Goal: Navigation & Orientation: Find specific page/section

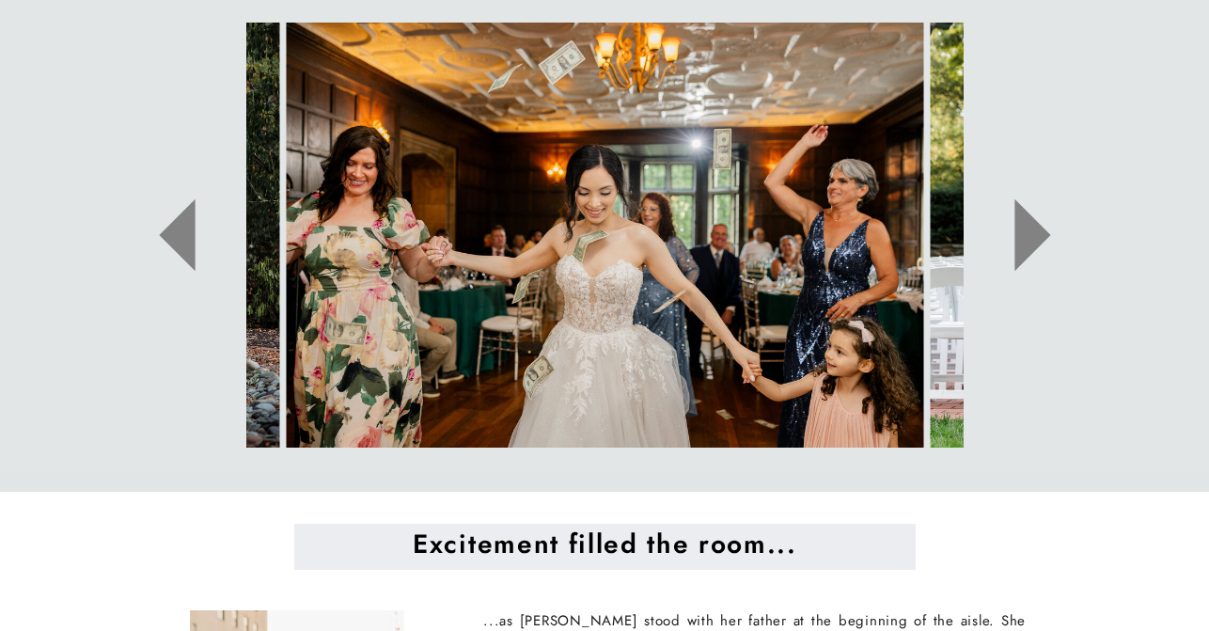
scroll to position [987, 0]
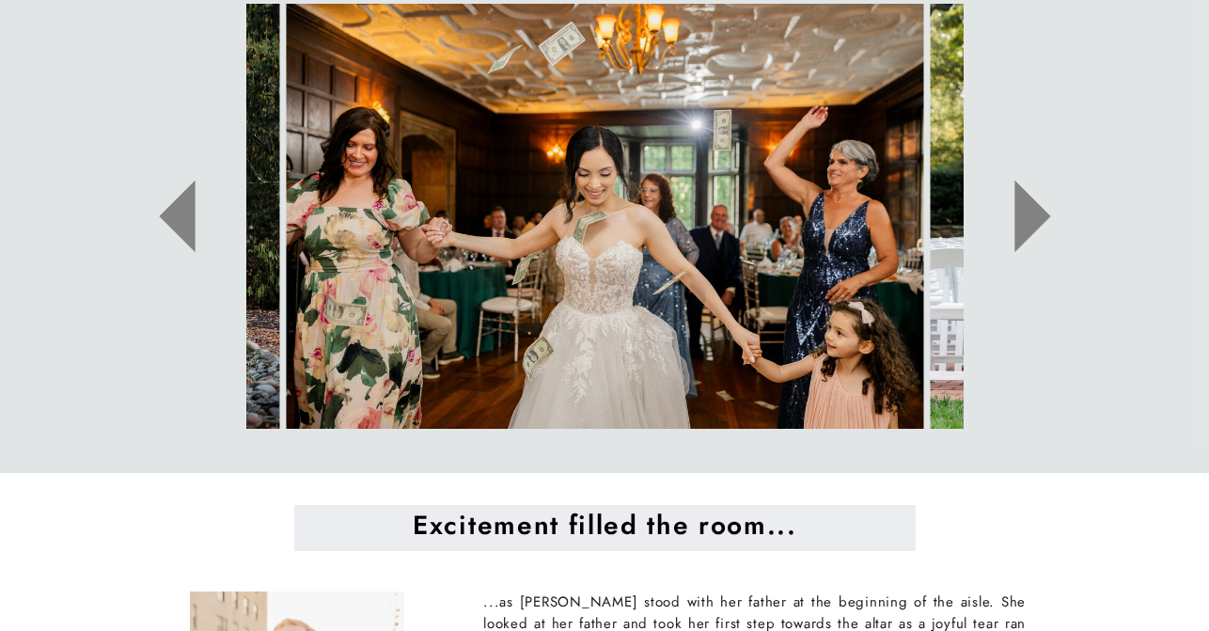
click at [1023, 205] on icon at bounding box center [1032, 216] width 36 height 72
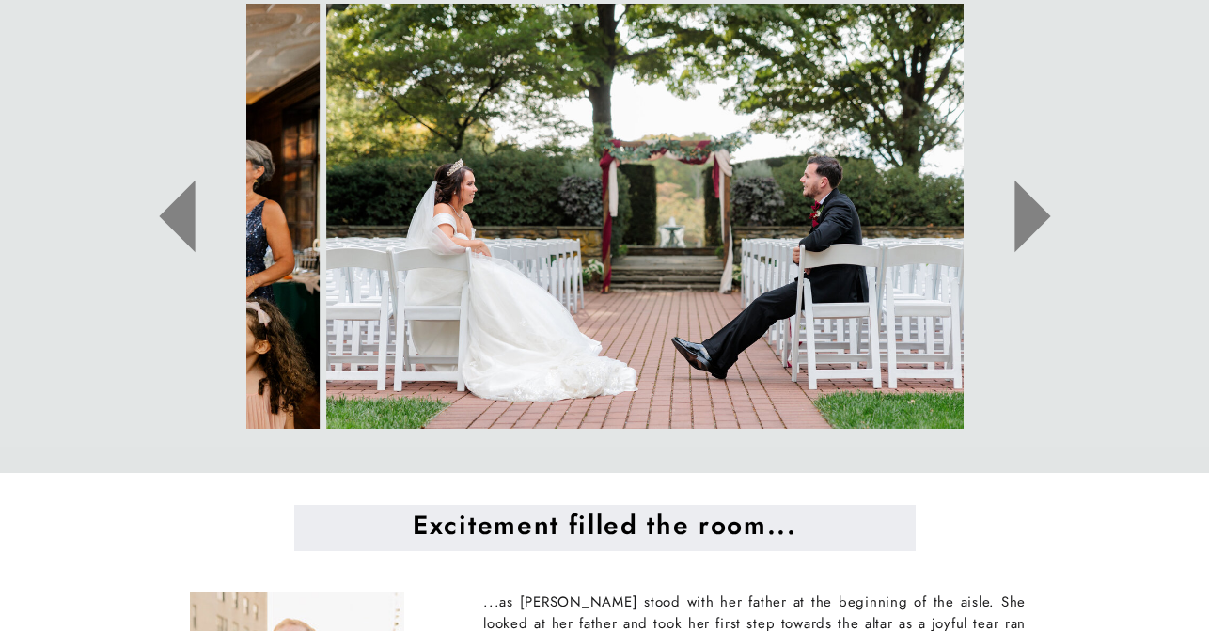
click at [1024, 206] on icon at bounding box center [1032, 216] width 36 height 72
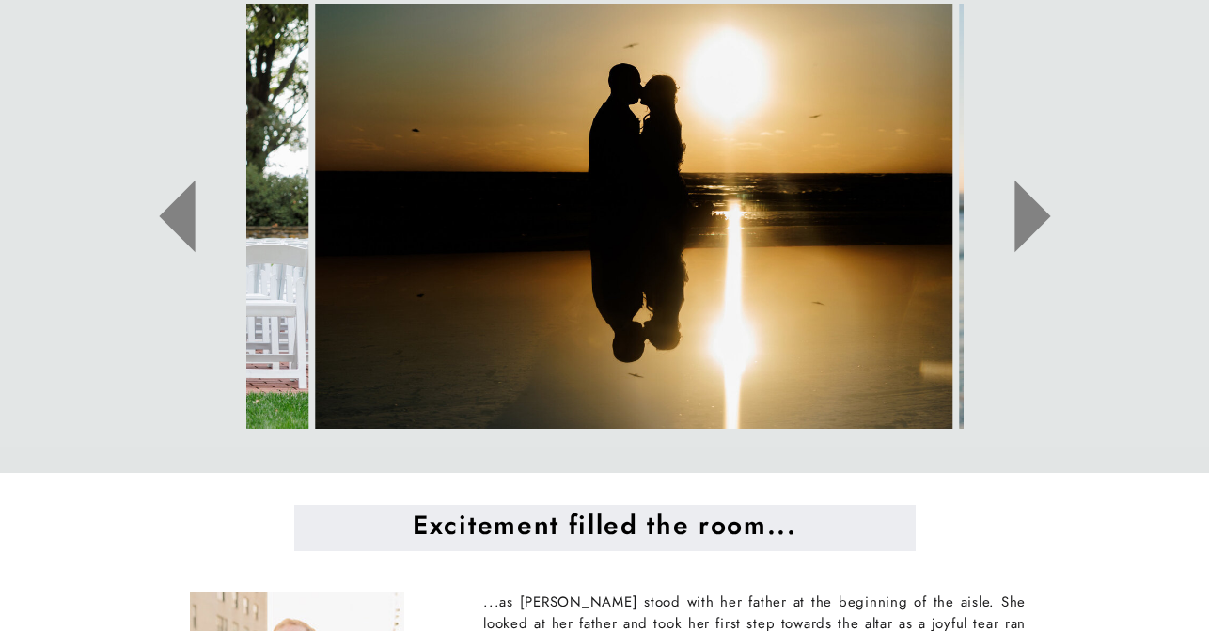
click at [1024, 206] on icon at bounding box center [1032, 216] width 36 height 72
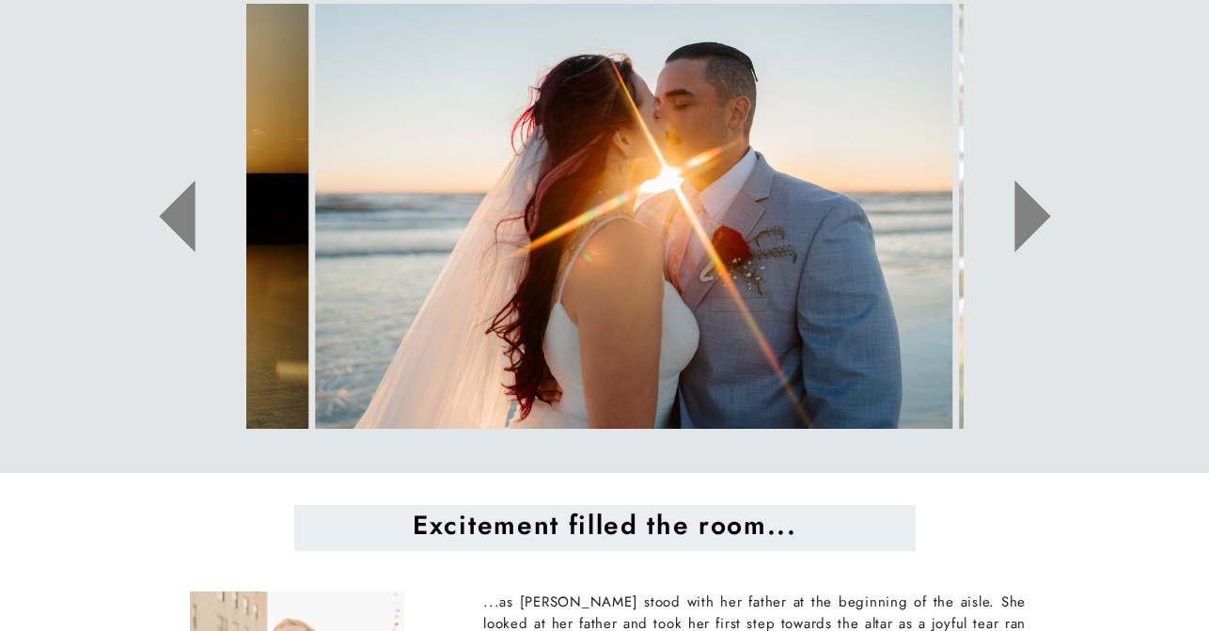
click at [1024, 206] on icon at bounding box center [1032, 216] width 36 height 72
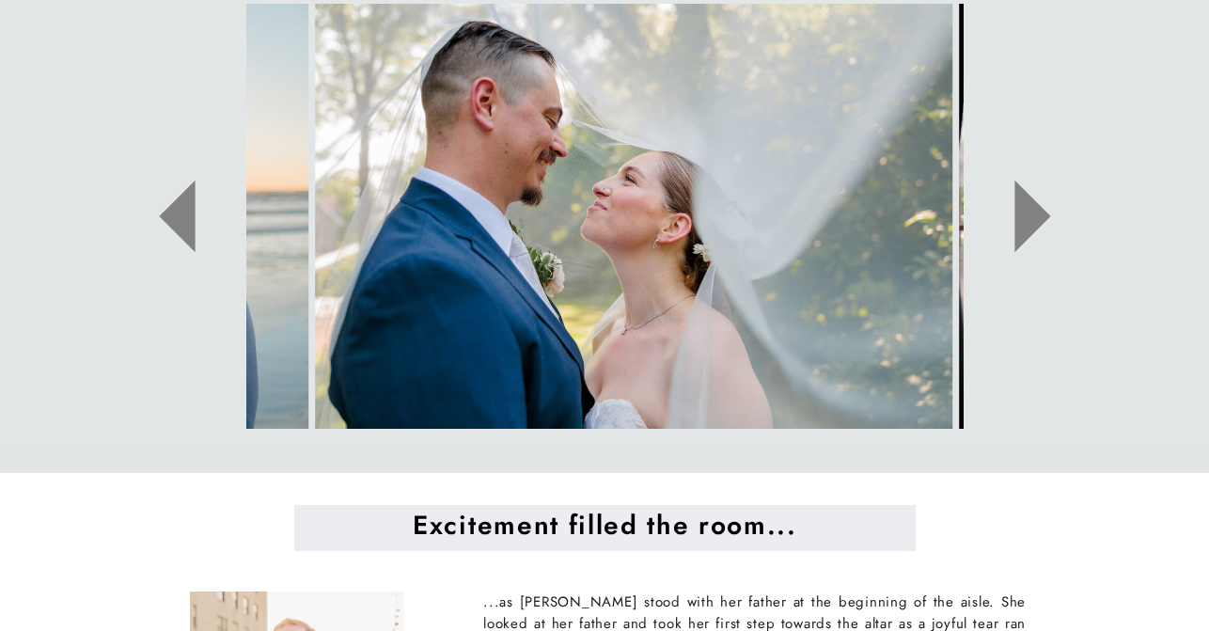
click at [1024, 206] on icon at bounding box center [1032, 216] width 36 height 72
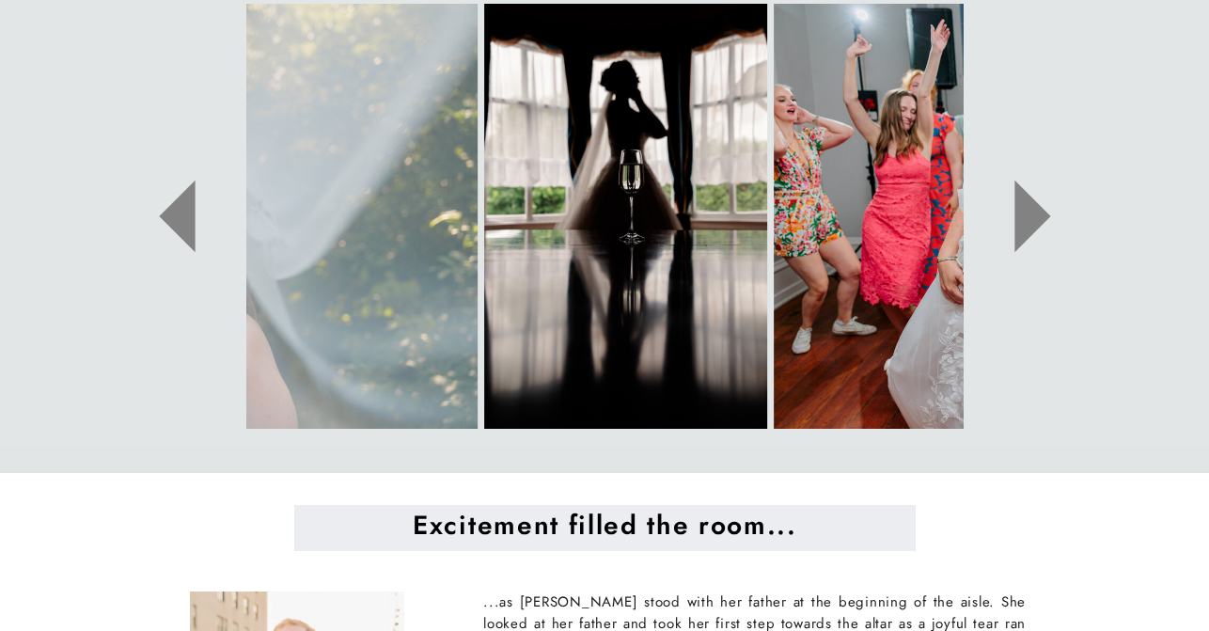
click at [1024, 206] on icon at bounding box center [1032, 216] width 36 height 72
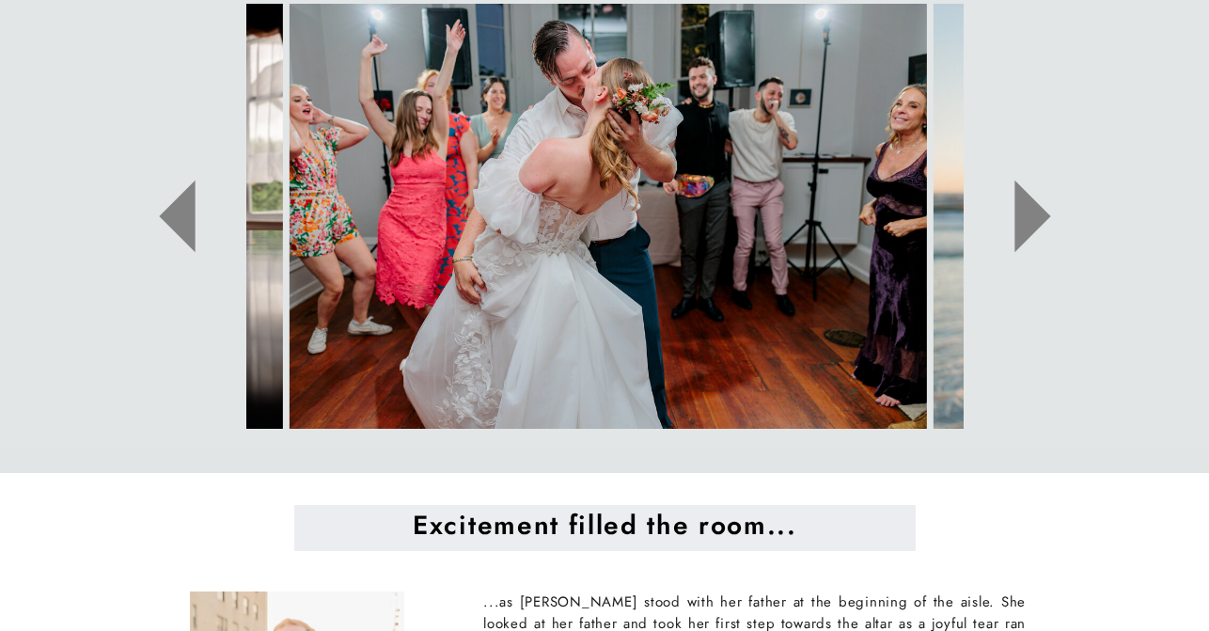
click at [1024, 206] on icon at bounding box center [1032, 216] width 36 height 72
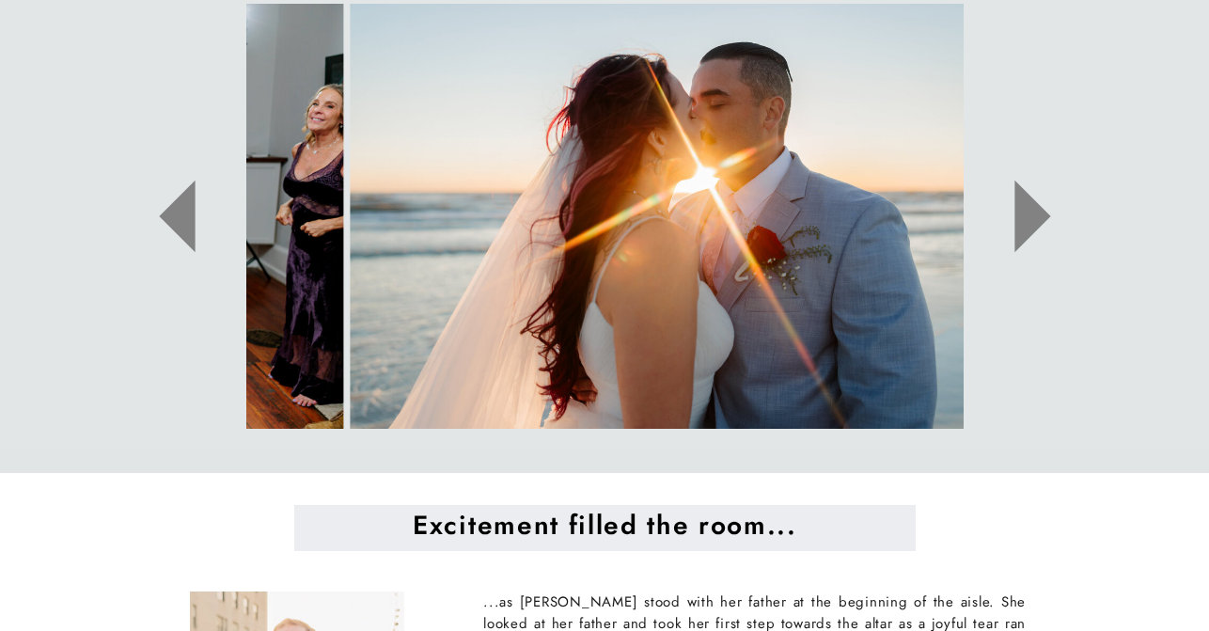
click at [1024, 206] on icon at bounding box center [1032, 216] width 36 height 72
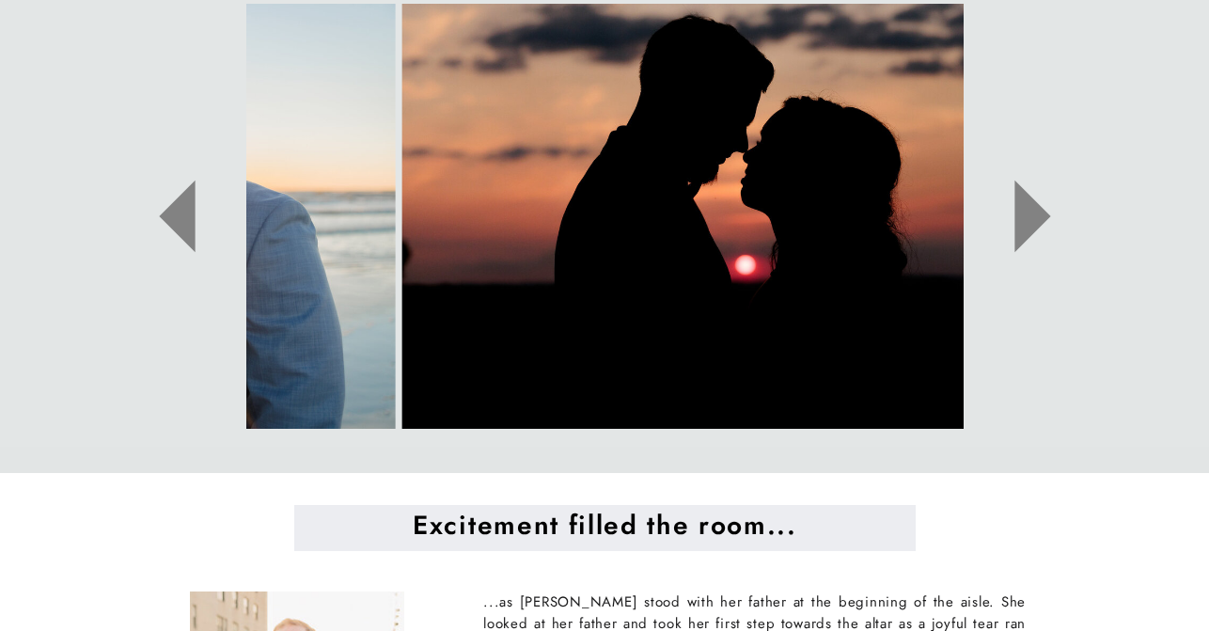
click at [1024, 206] on icon at bounding box center [1032, 216] width 36 height 72
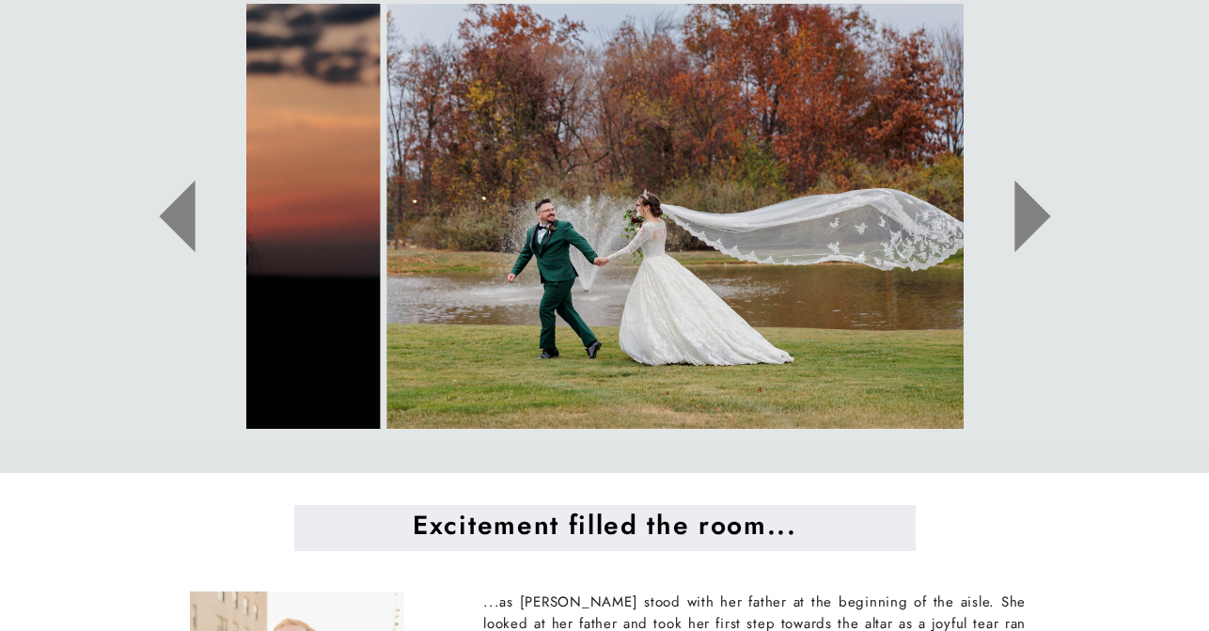
click at [1024, 206] on icon at bounding box center [1032, 216] width 36 height 72
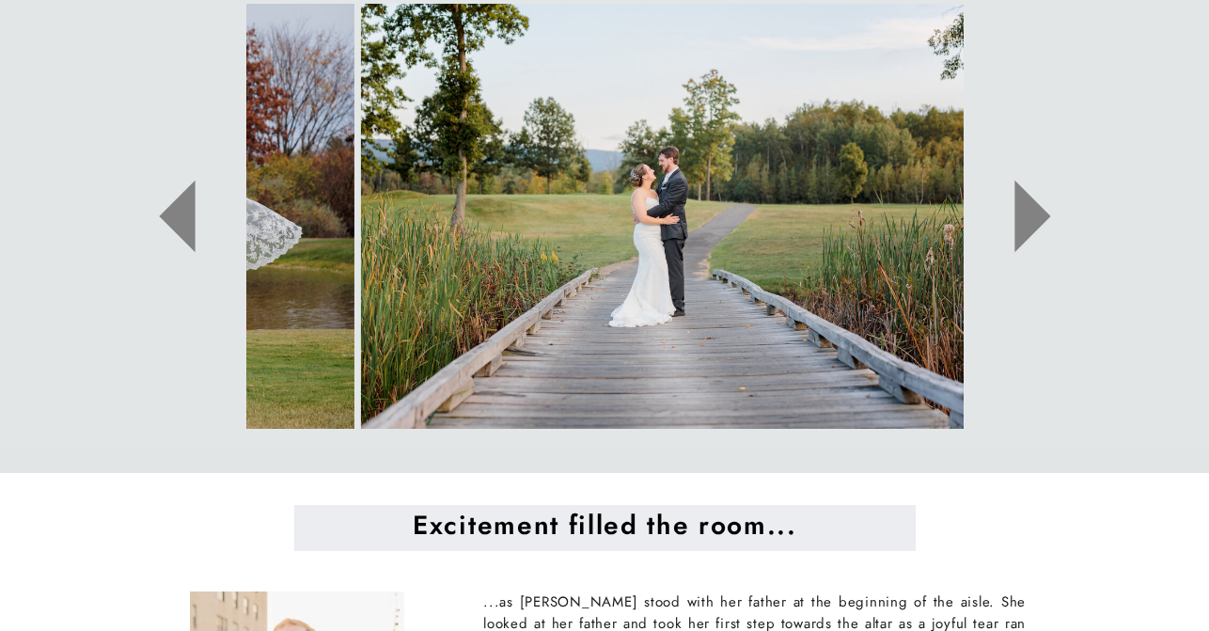
click at [1024, 206] on icon at bounding box center [1032, 216] width 36 height 72
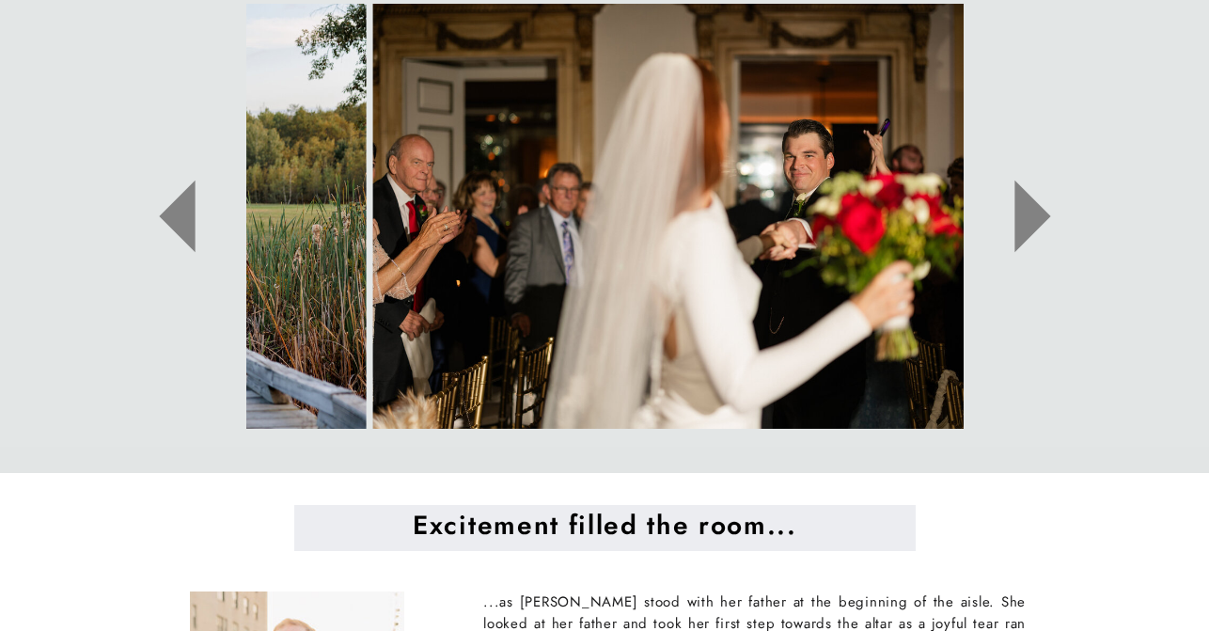
click at [1024, 206] on icon at bounding box center [1032, 216] width 36 height 72
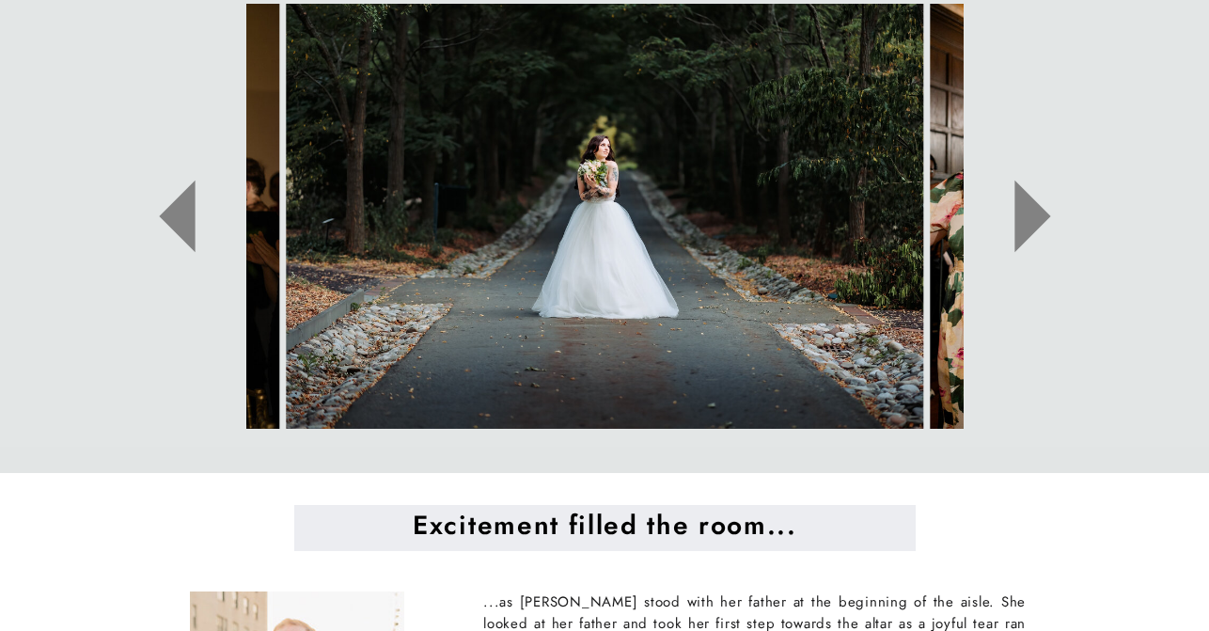
click at [1024, 206] on icon at bounding box center [1032, 216] width 36 height 72
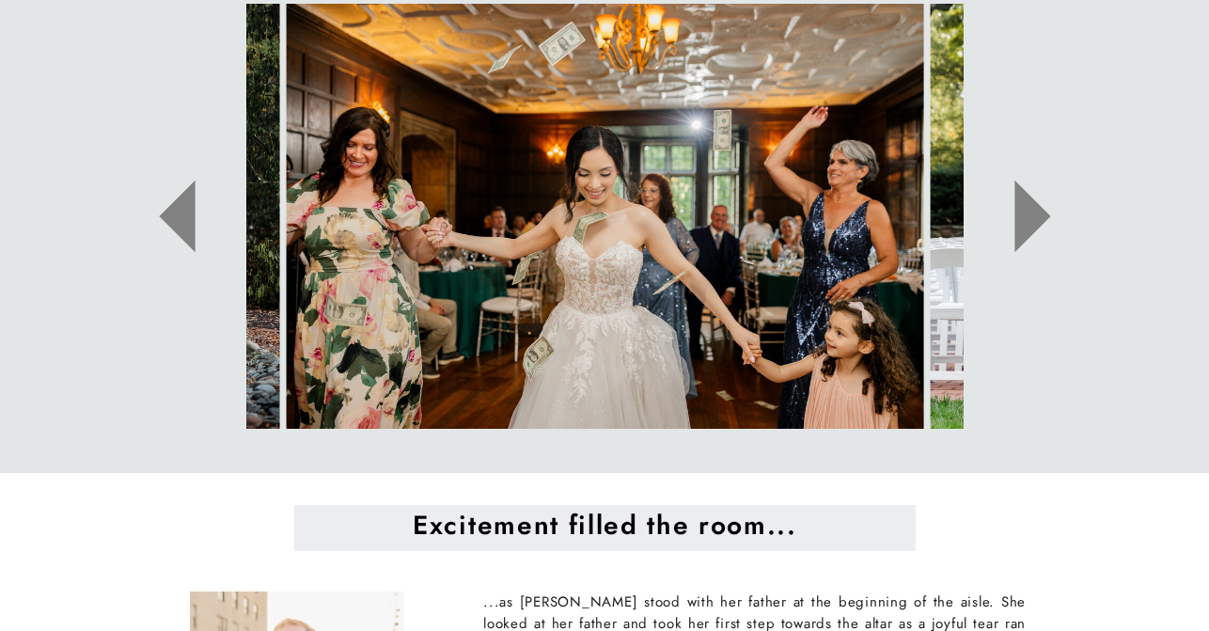
click at [1024, 207] on icon at bounding box center [1032, 216] width 36 height 72
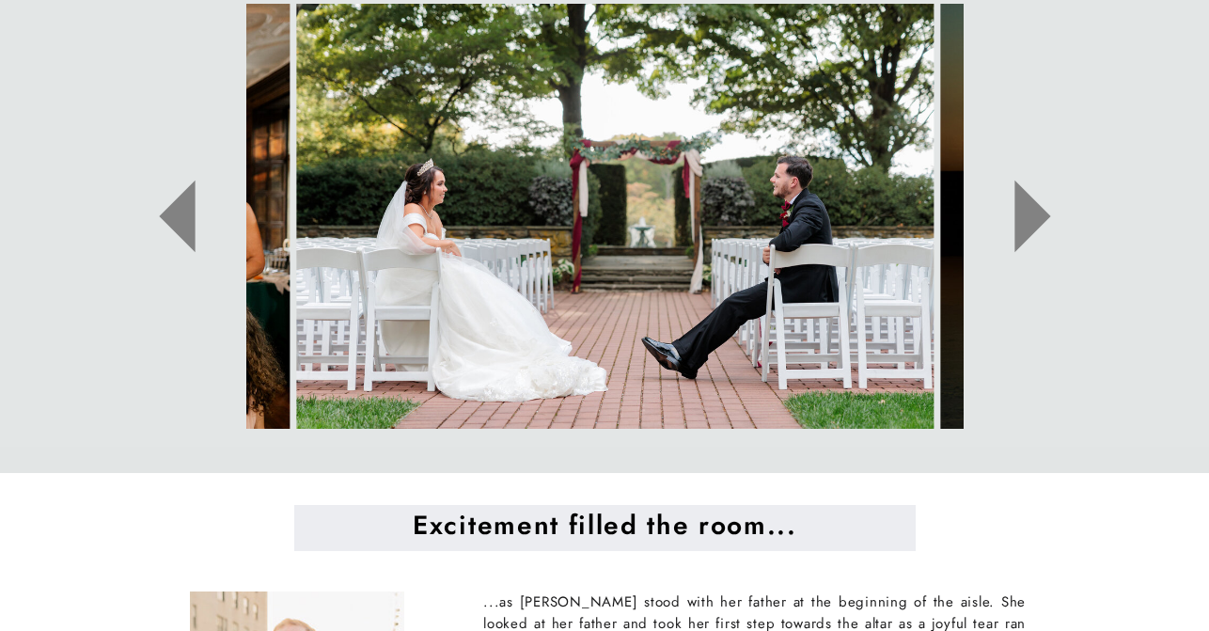
click at [1024, 207] on icon at bounding box center [1032, 216] width 36 height 72
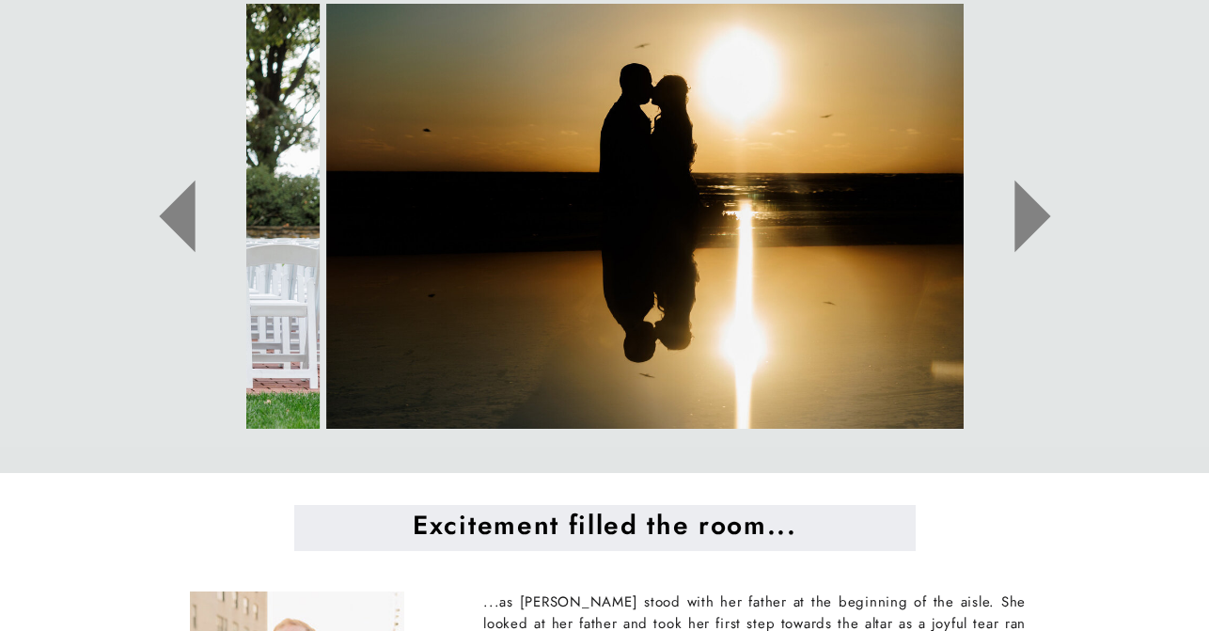
click at [1024, 207] on icon at bounding box center [1032, 216] width 36 height 72
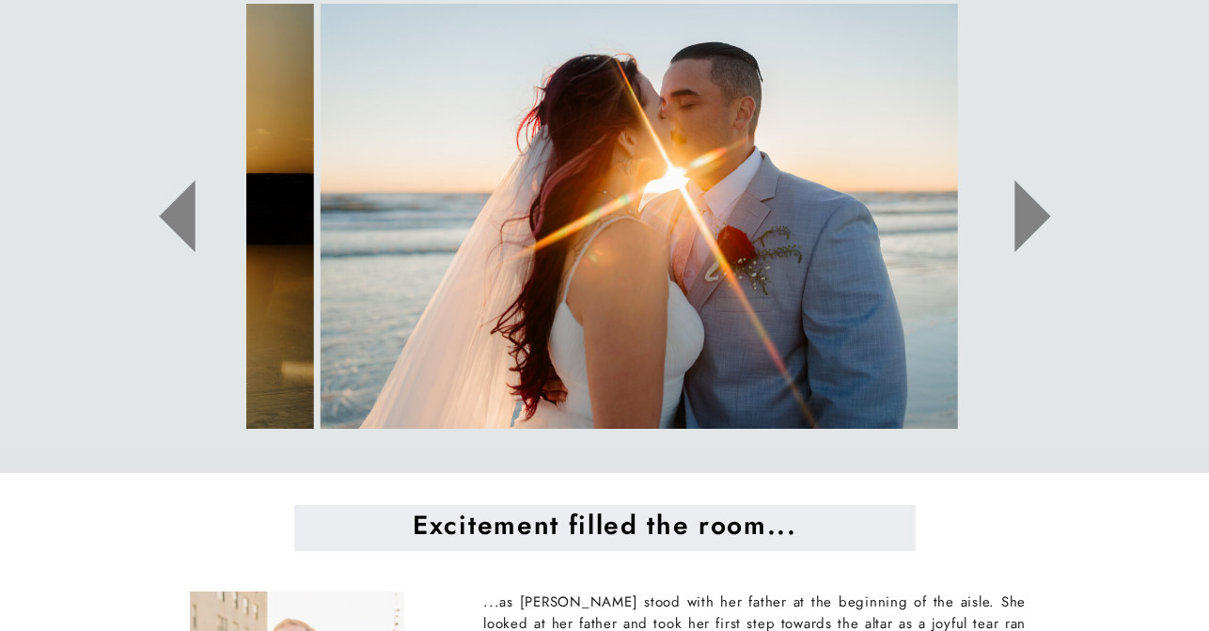
click at [1024, 207] on icon at bounding box center [1032, 216] width 36 height 72
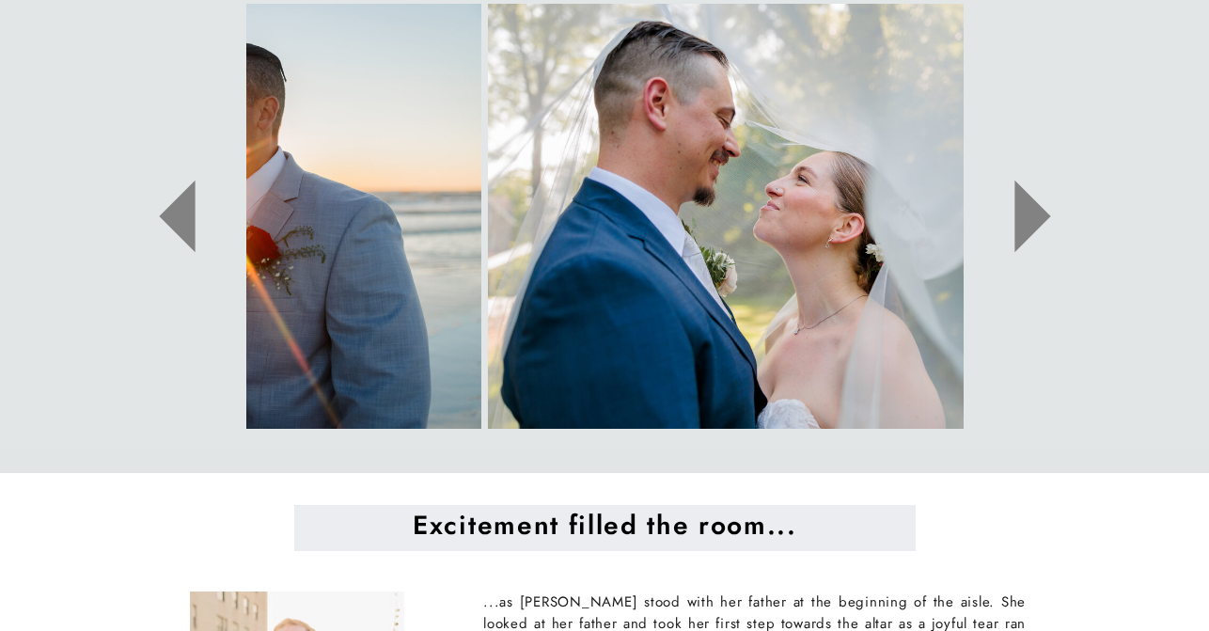
click at [1024, 207] on icon at bounding box center [1032, 216] width 36 height 72
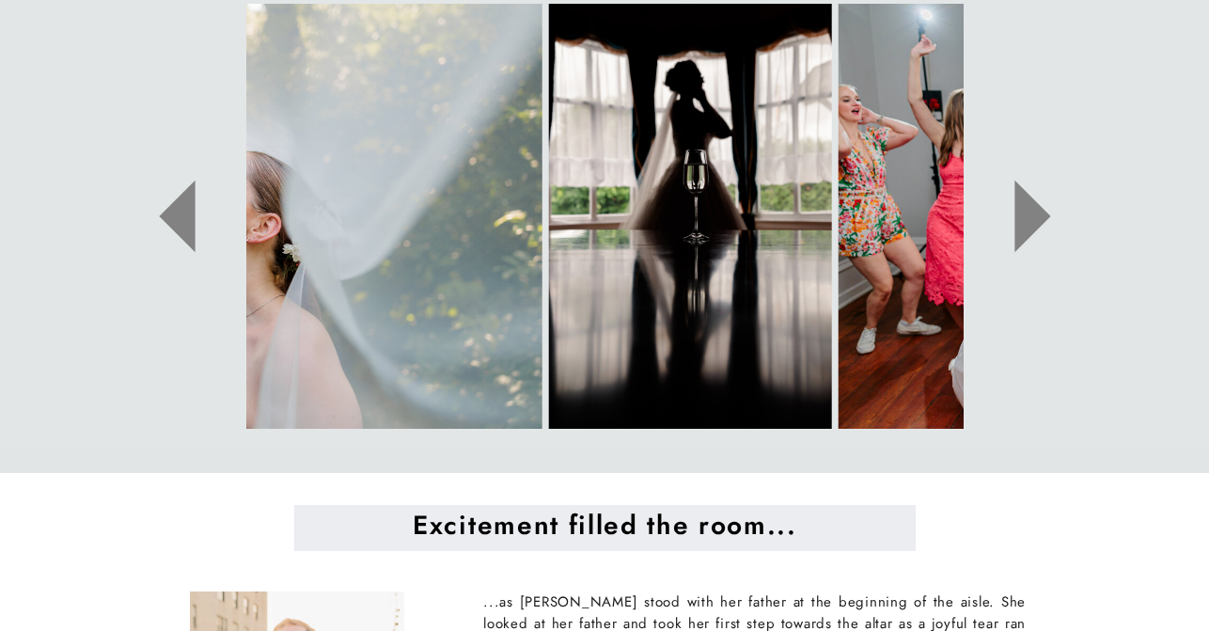
click at [1024, 207] on icon at bounding box center [1032, 216] width 36 height 72
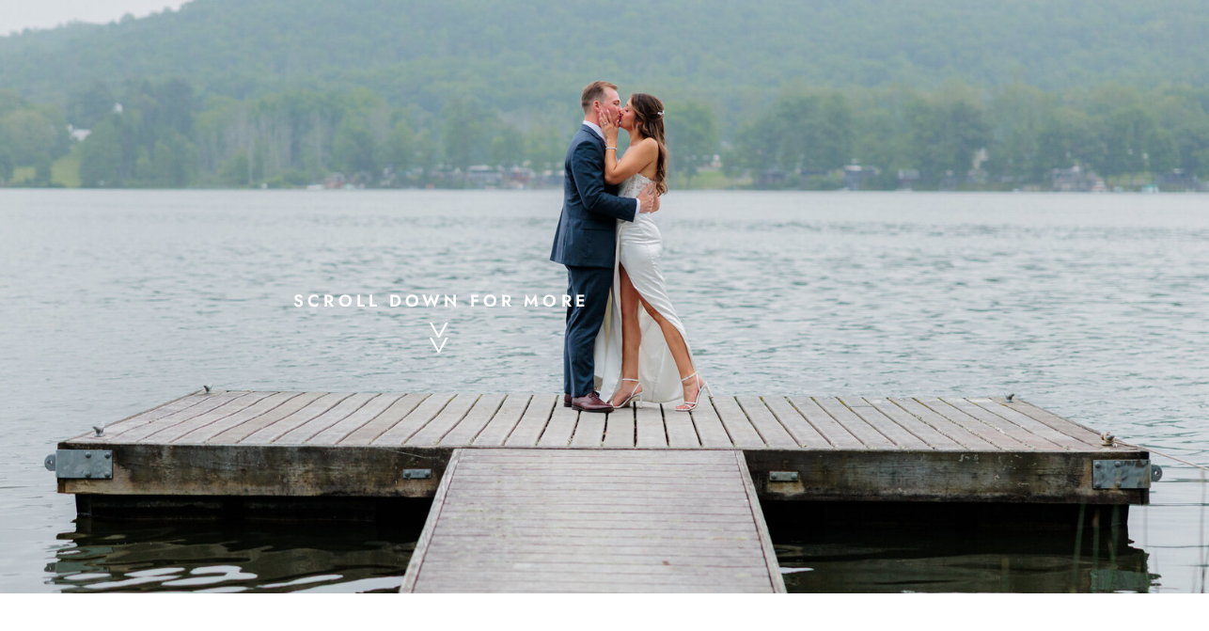
scroll to position [127, 0]
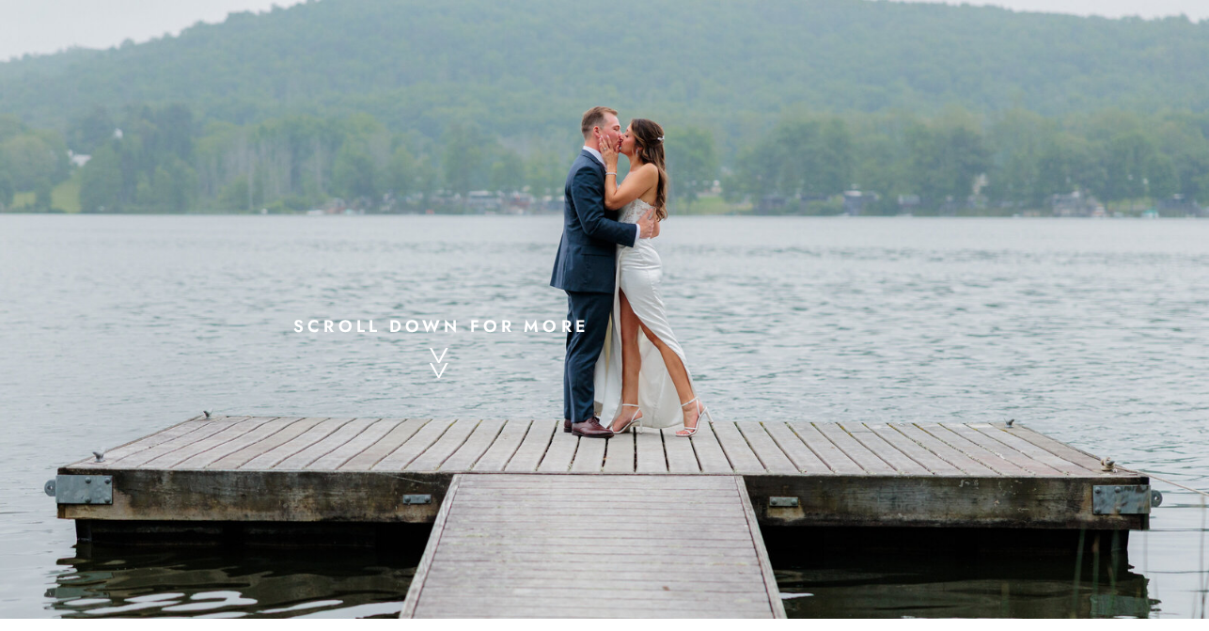
click at [438, 341] on p "^ ^" at bounding box center [441, 437] width 24 height 192
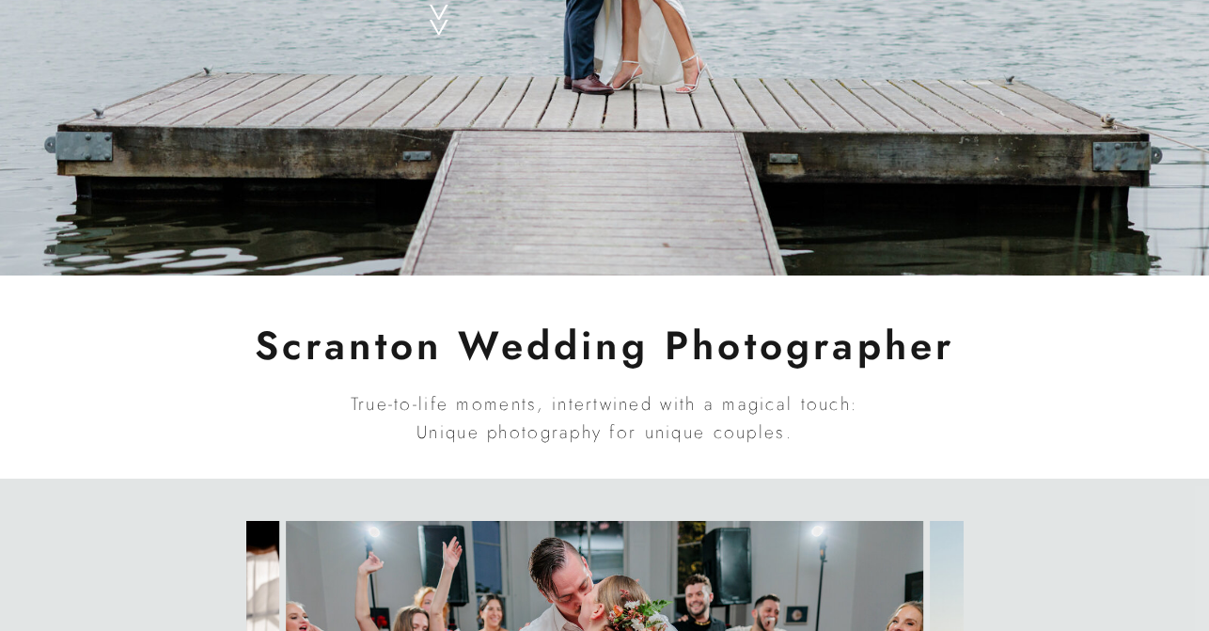
scroll to position [0, 0]
